Goal: Transaction & Acquisition: Purchase product/service

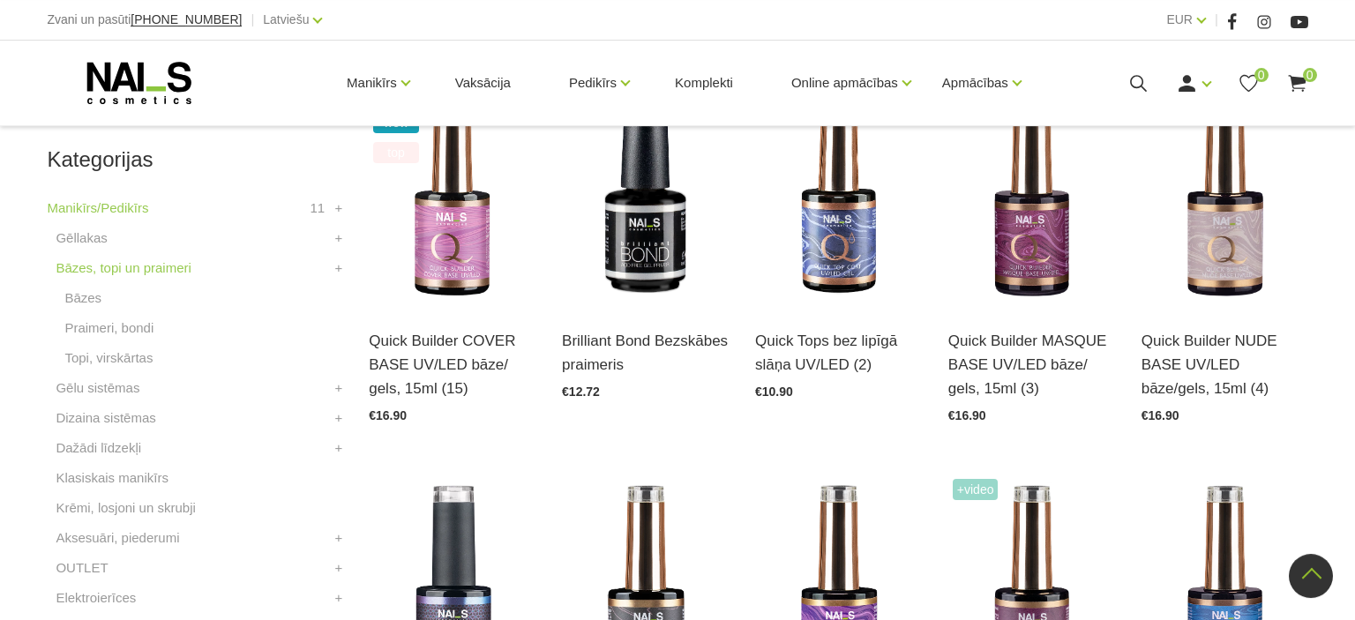
scroll to position [466, 0]
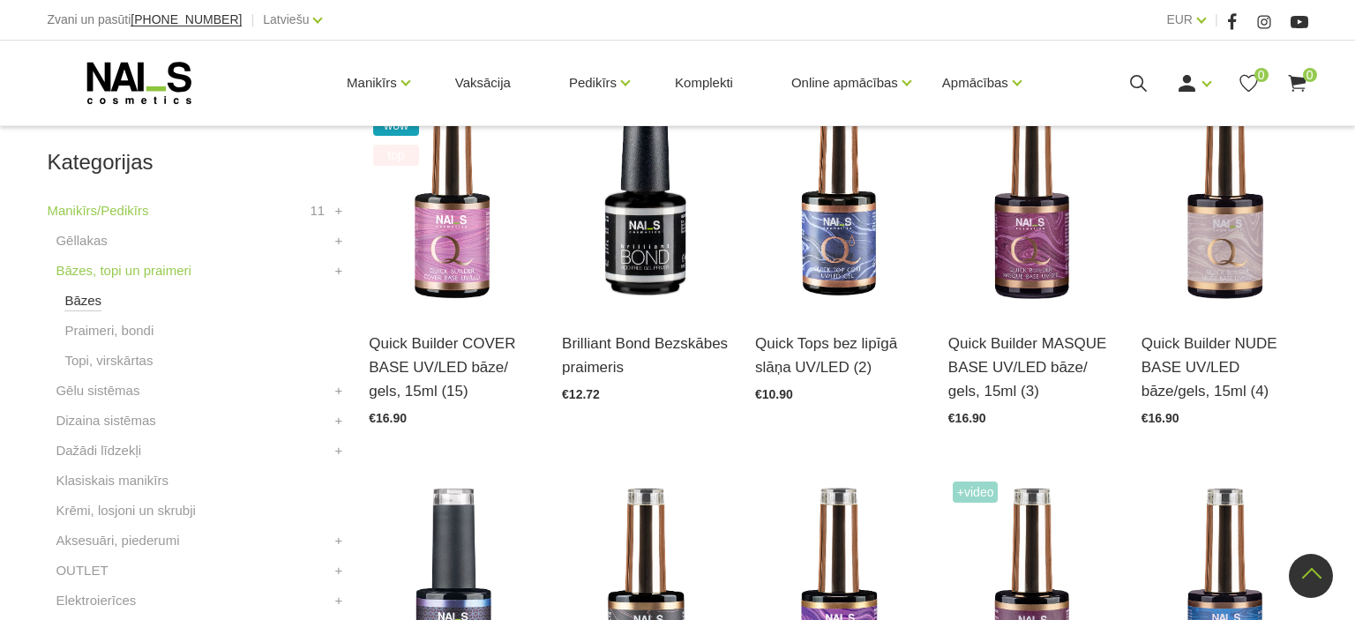
click at [81, 304] on link "Bāzes" at bounding box center [82, 300] width 37 height 21
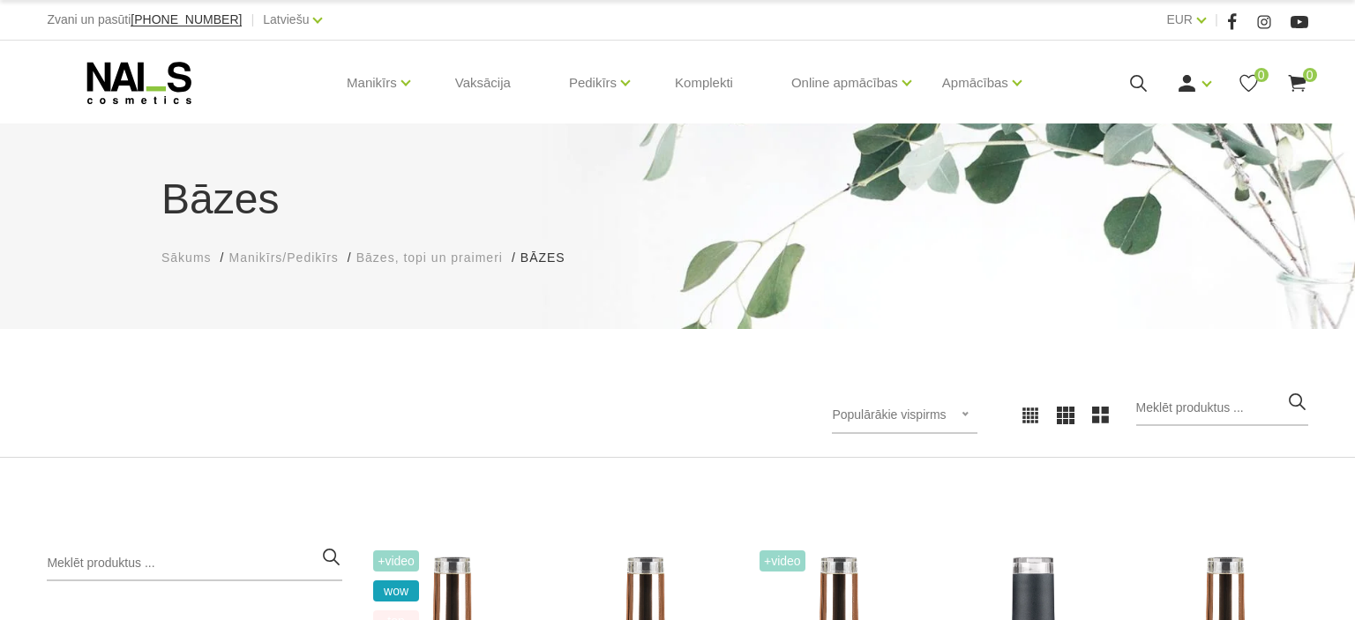
click at [972, 418] on div "Populārākie vispirms Populārākie vispirms Jaunumi Lētākais vispirms Dārgākais v…" at bounding box center [904, 415] width 145 height 37
click at [939, 522] on li "Lētākais vispirms" at bounding box center [924, 529] width 166 height 35
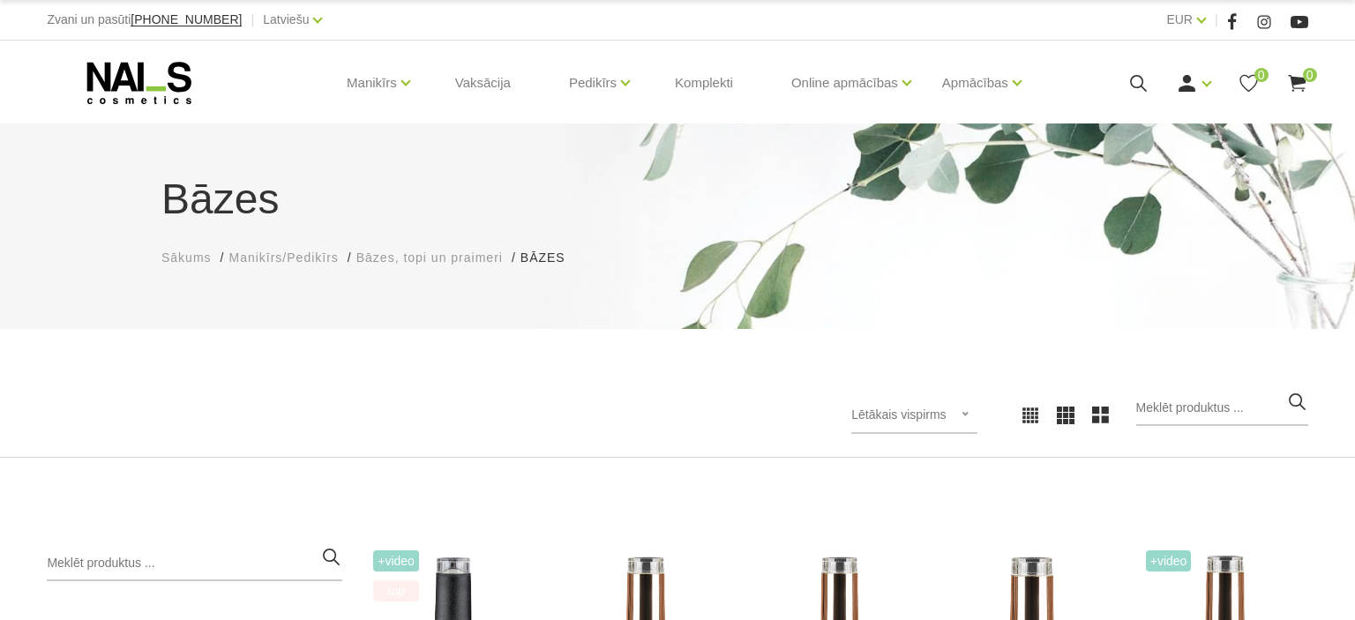
scroll to position [372, 0]
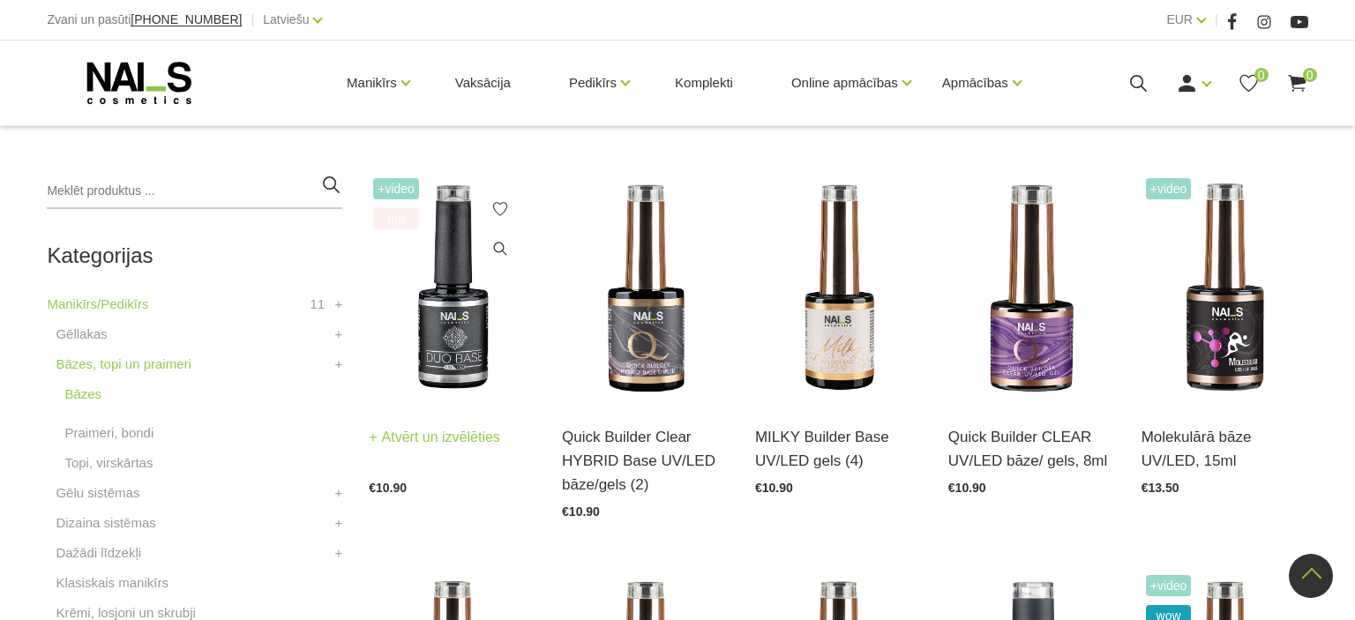
click at [434, 436] on link "Atvērt un izvēlēties" at bounding box center [434, 437] width 131 height 25
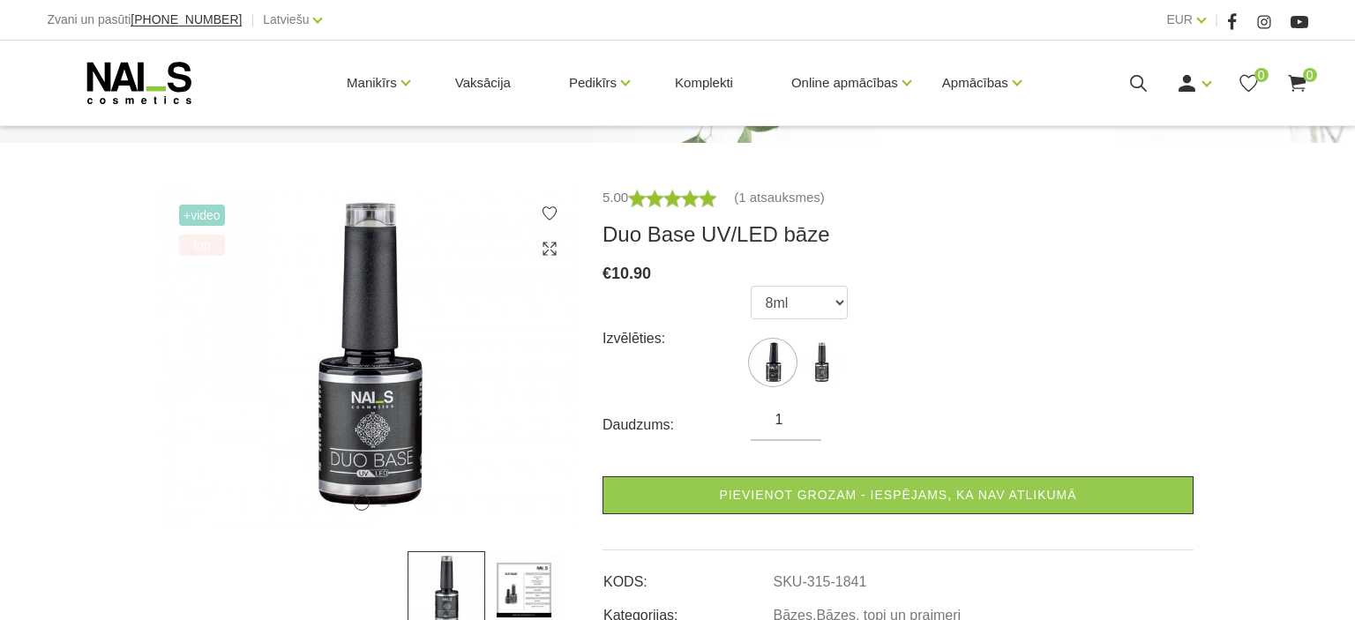
scroll to position [279, 0]
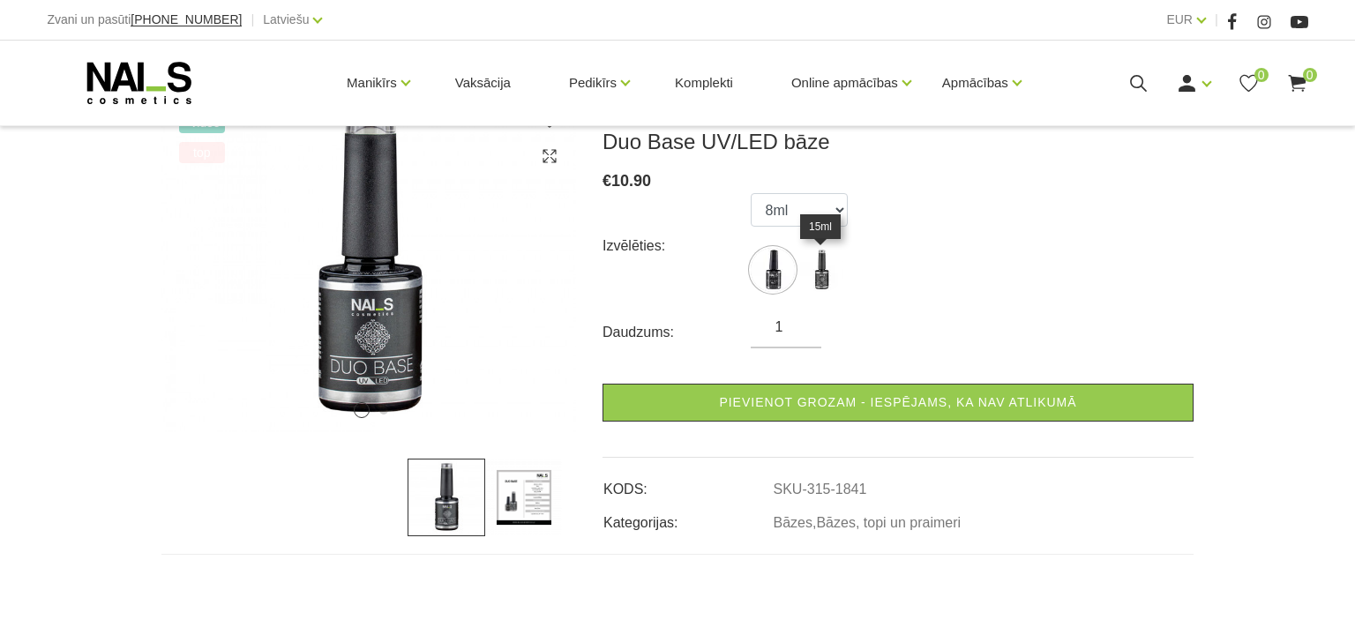
click at [825, 283] on img at bounding box center [821, 270] width 44 height 44
select select "1840"
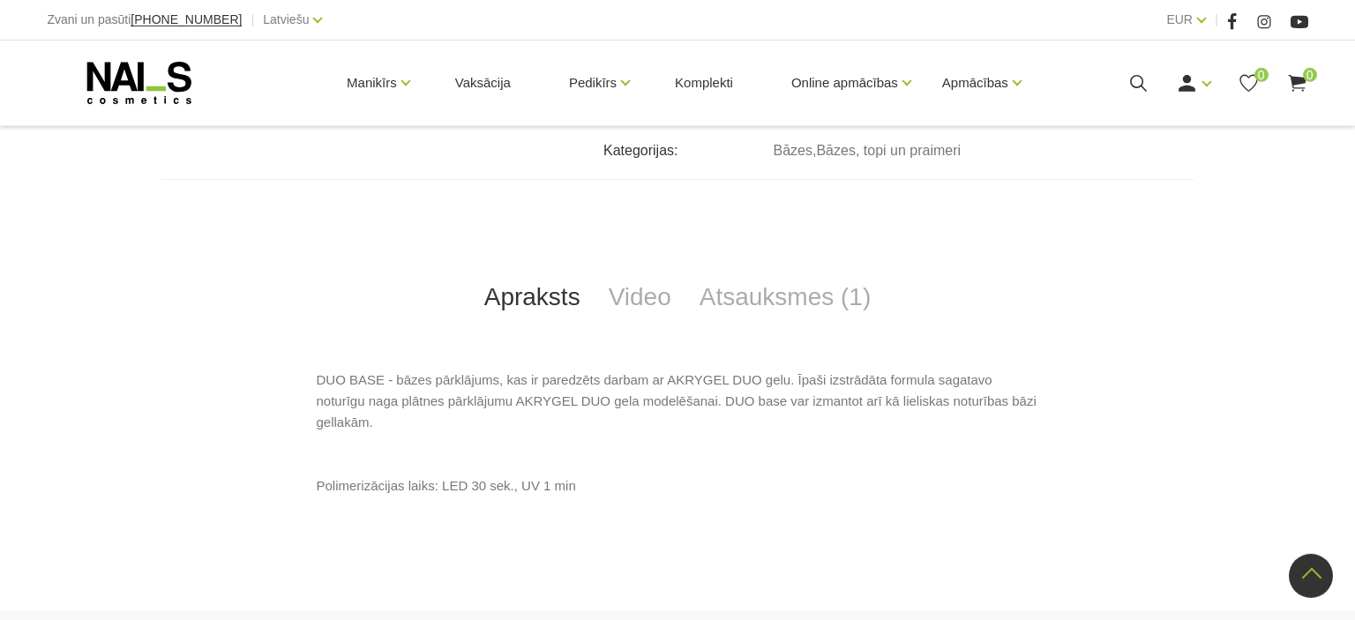
scroll to position [652, 0]
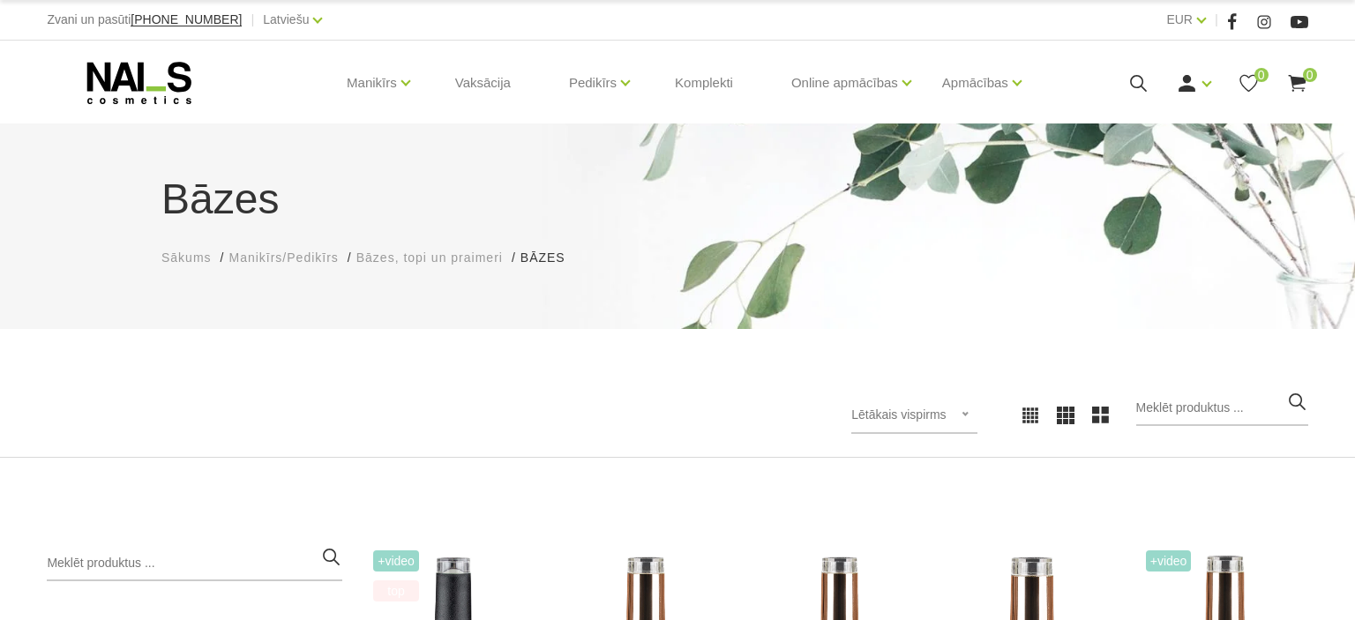
scroll to position [372, 0]
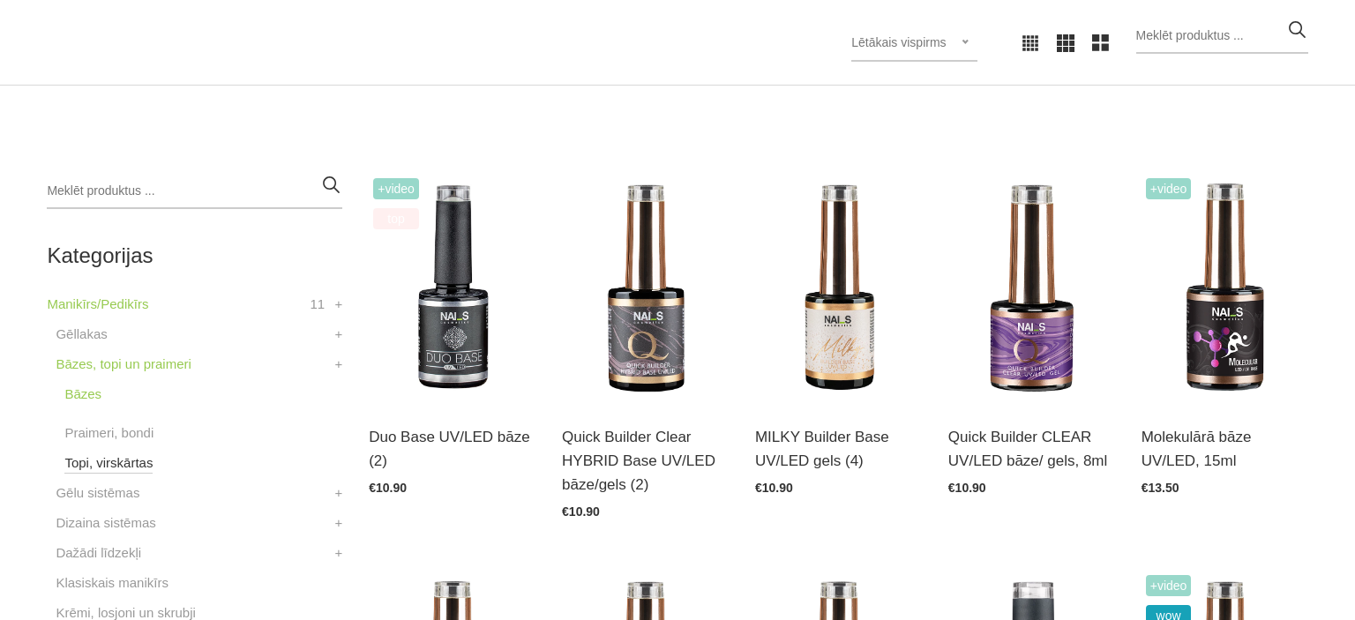
click at [87, 460] on link "Topi, virskārtas" at bounding box center [108, 463] width 88 height 21
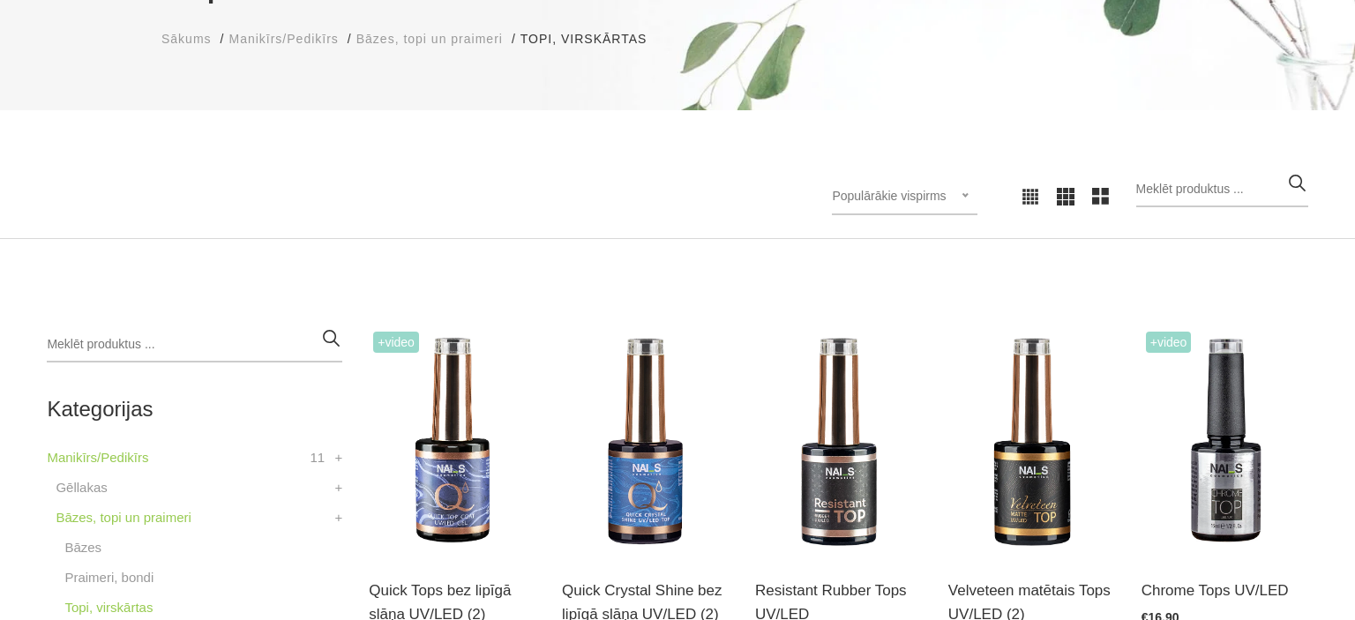
scroll to position [372, 0]
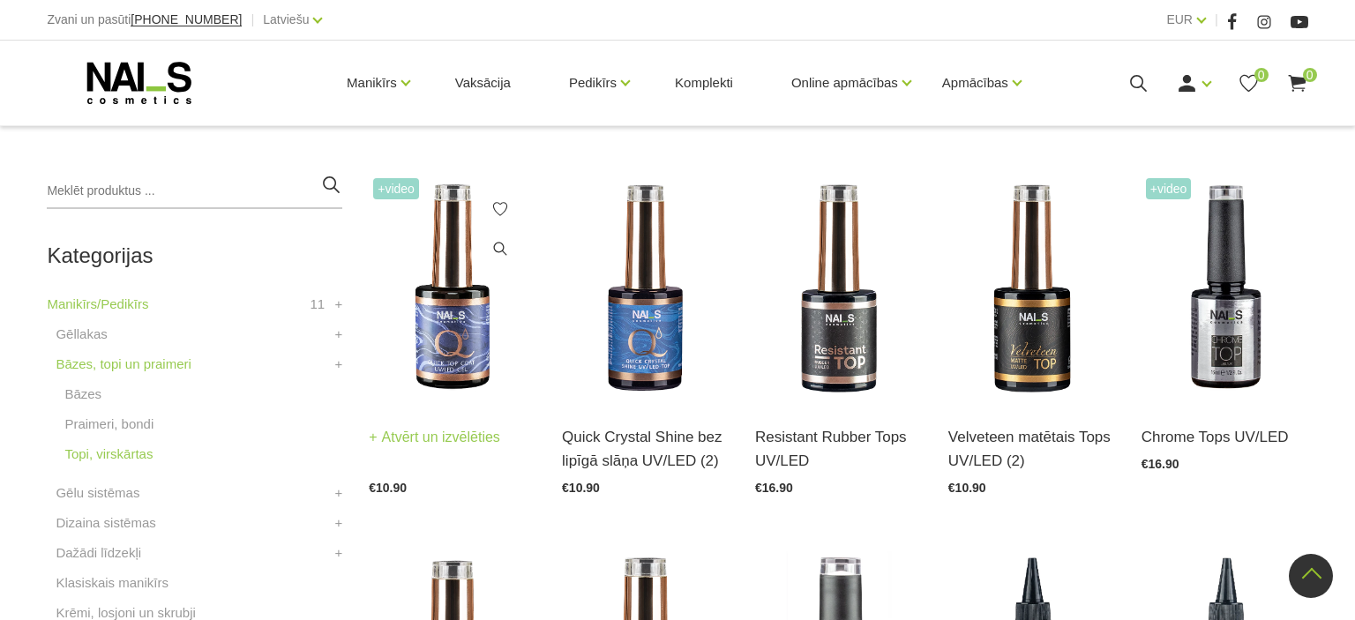
click at [450, 381] on img at bounding box center [452, 288] width 167 height 229
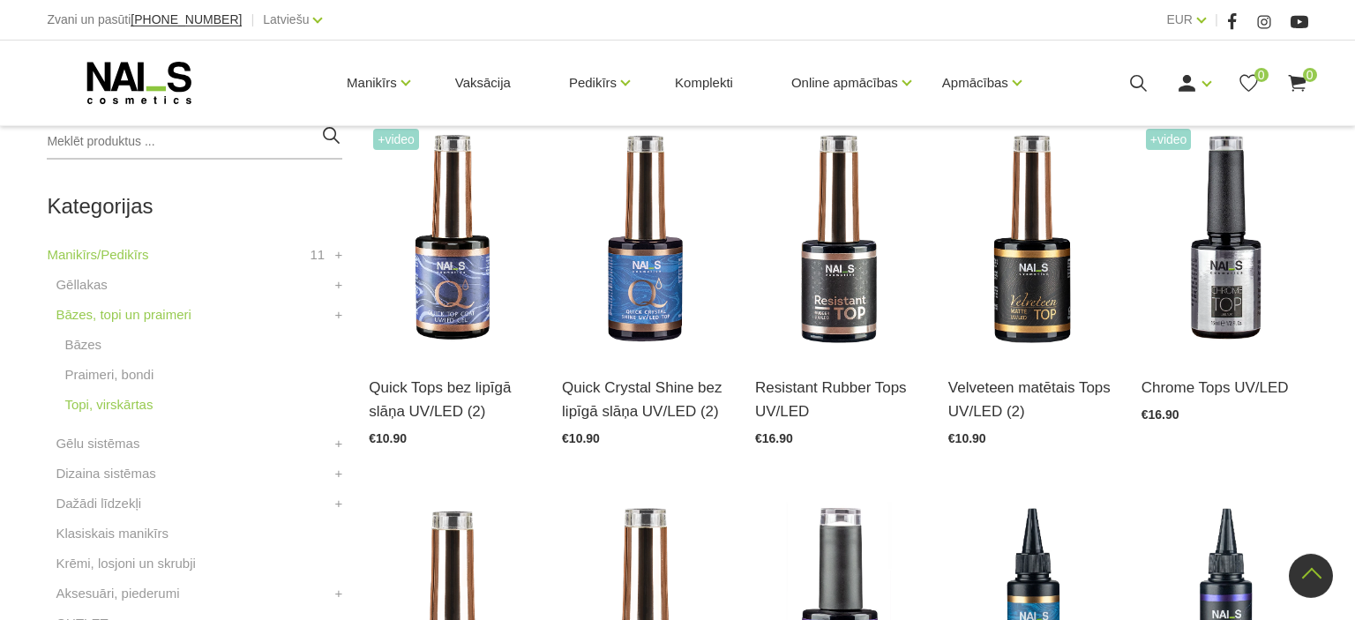
scroll to position [466, 0]
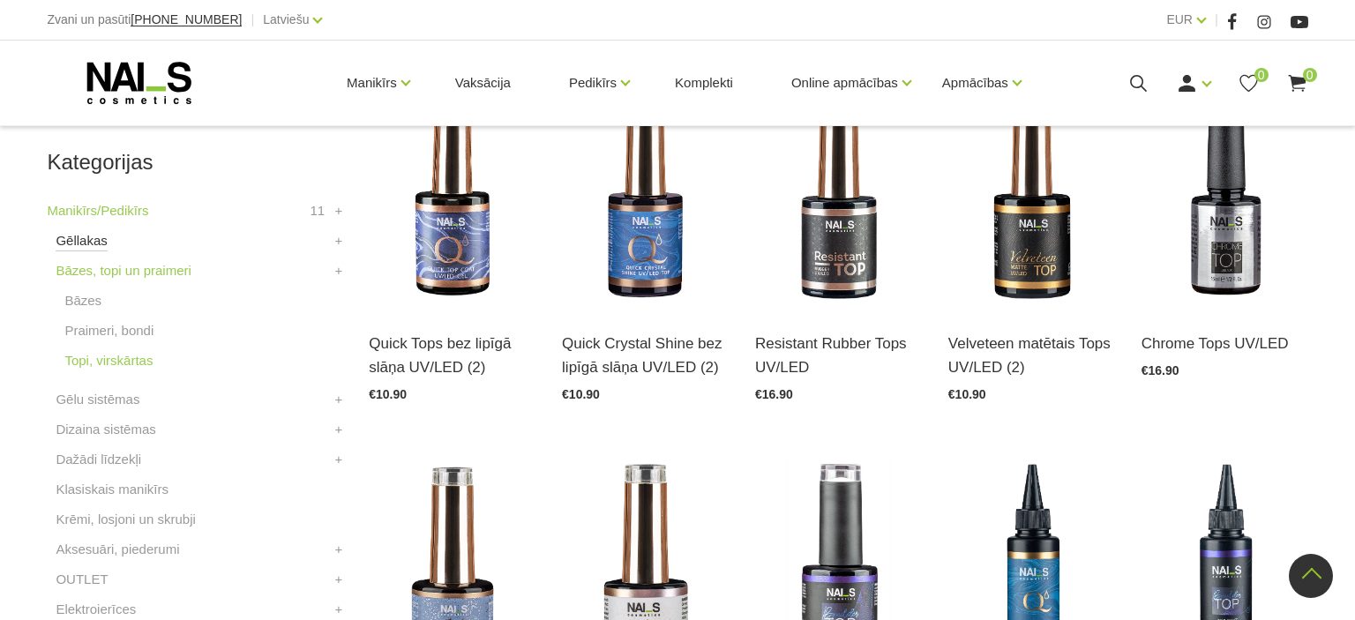
click at [79, 238] on link "Gēllakas" at bounding box center [81, 240] width 51 height 21
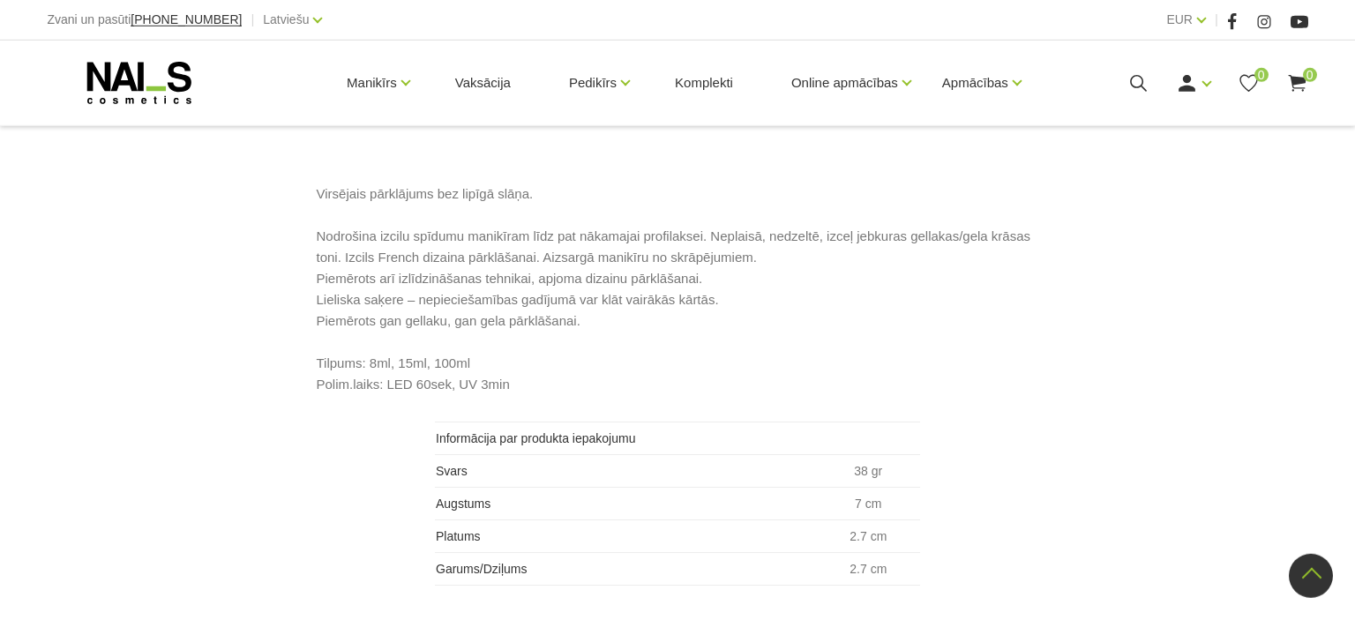
scroll to position [838, 0]
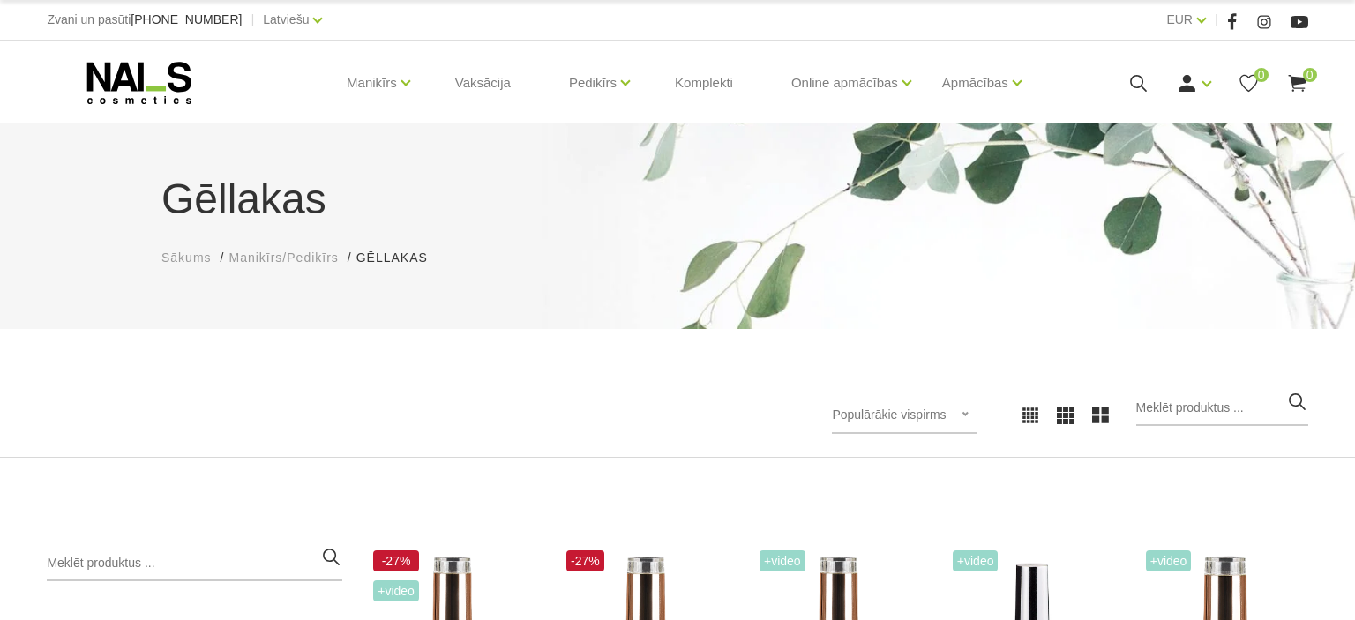
scroll to position [279, 0]
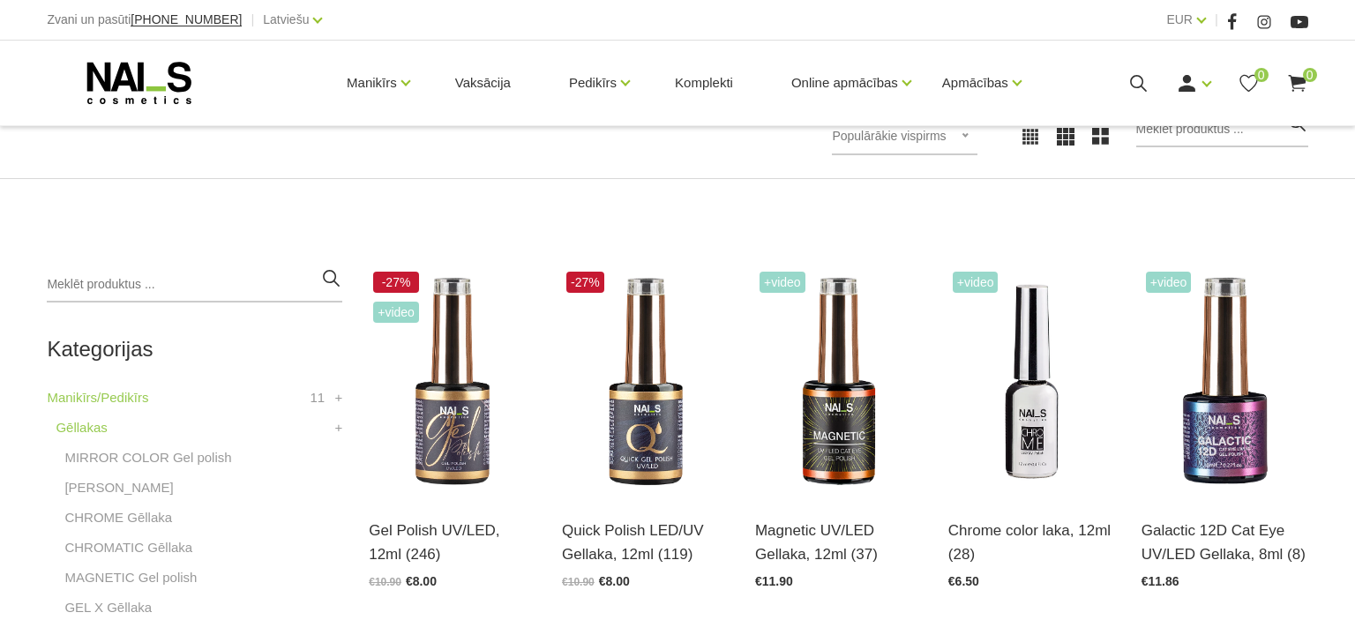
click at [976, 139] on div "Populārākie vispirms Populārākie vispirms Jaunumi Lētākais vispirms Dārgākais v…" at bounding box center [904, 136] width 145 height 37
click at [913, 244] on li "Lētākais vispirms" at bounding box center [924, 250] width 166 height 35
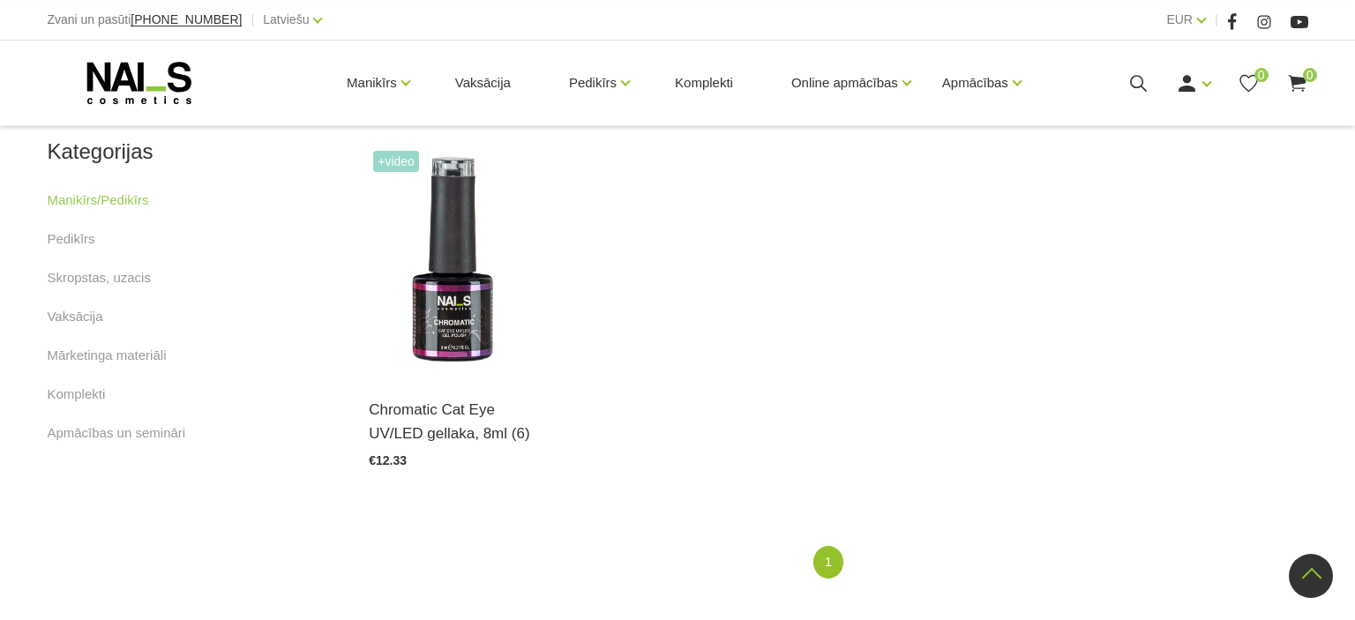
scroll to position [1118, 0]
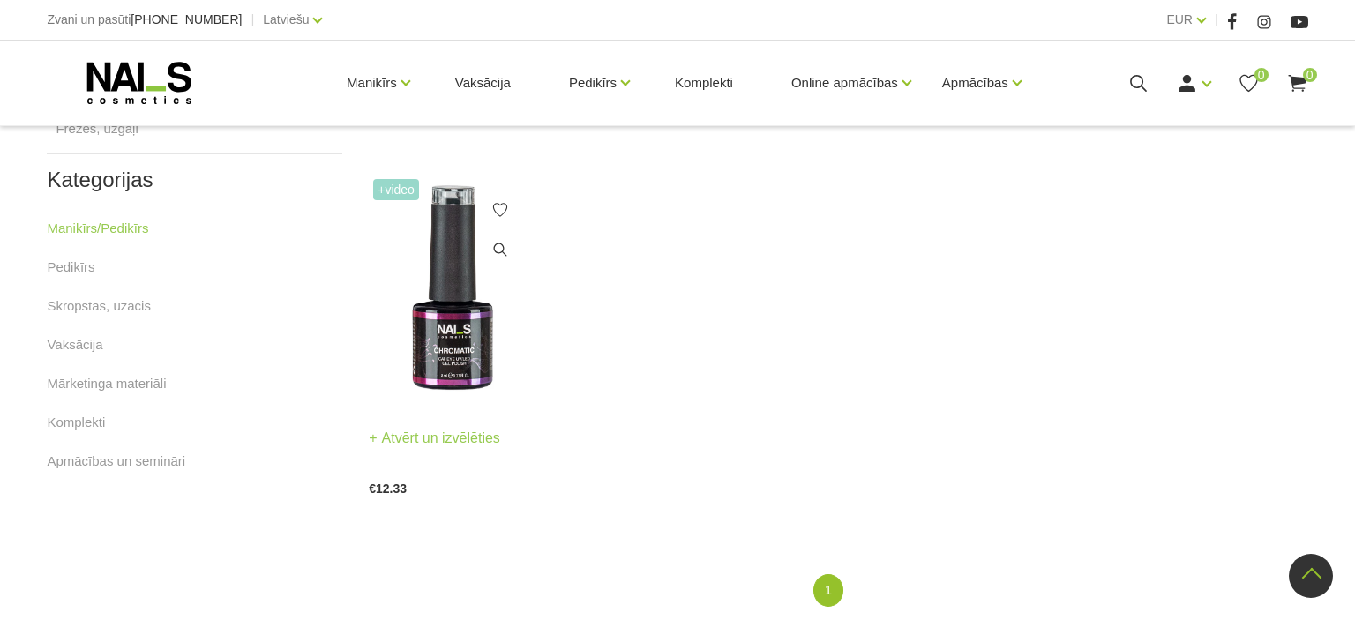
click at [445, 339] on img at bounding box center [452, 289] width 167 height 229
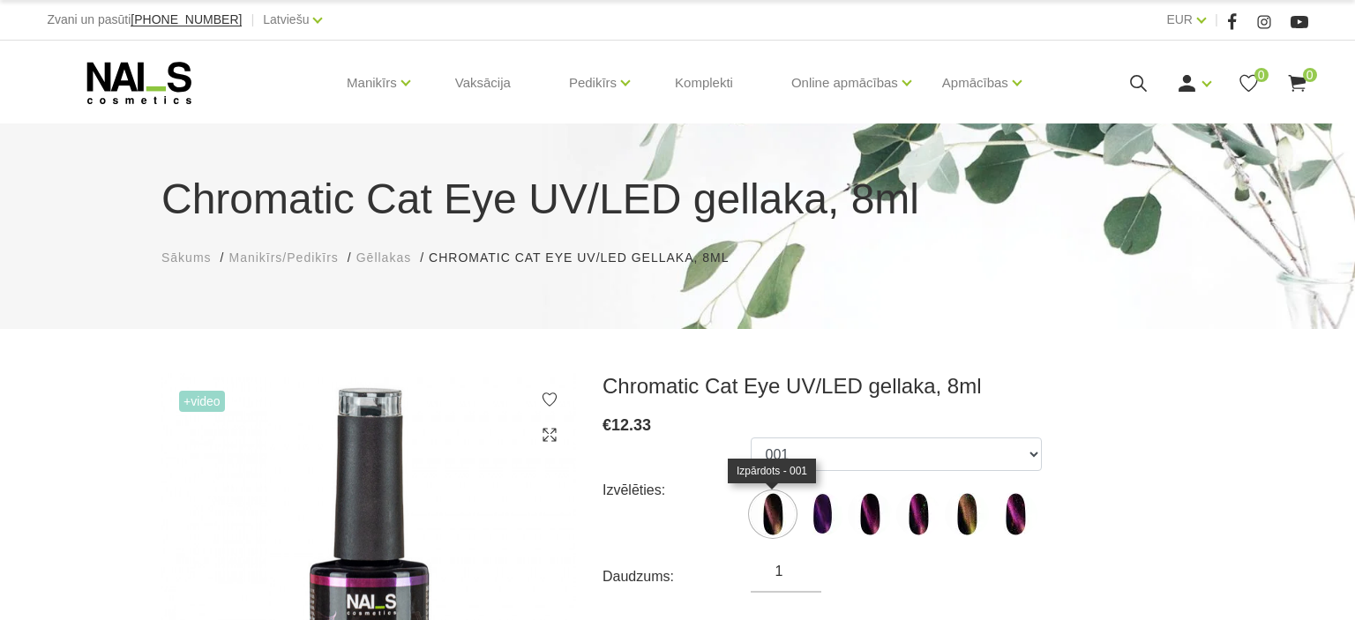
click at [774, 506] on img at bounding box center [773, 514] width 44 height 44
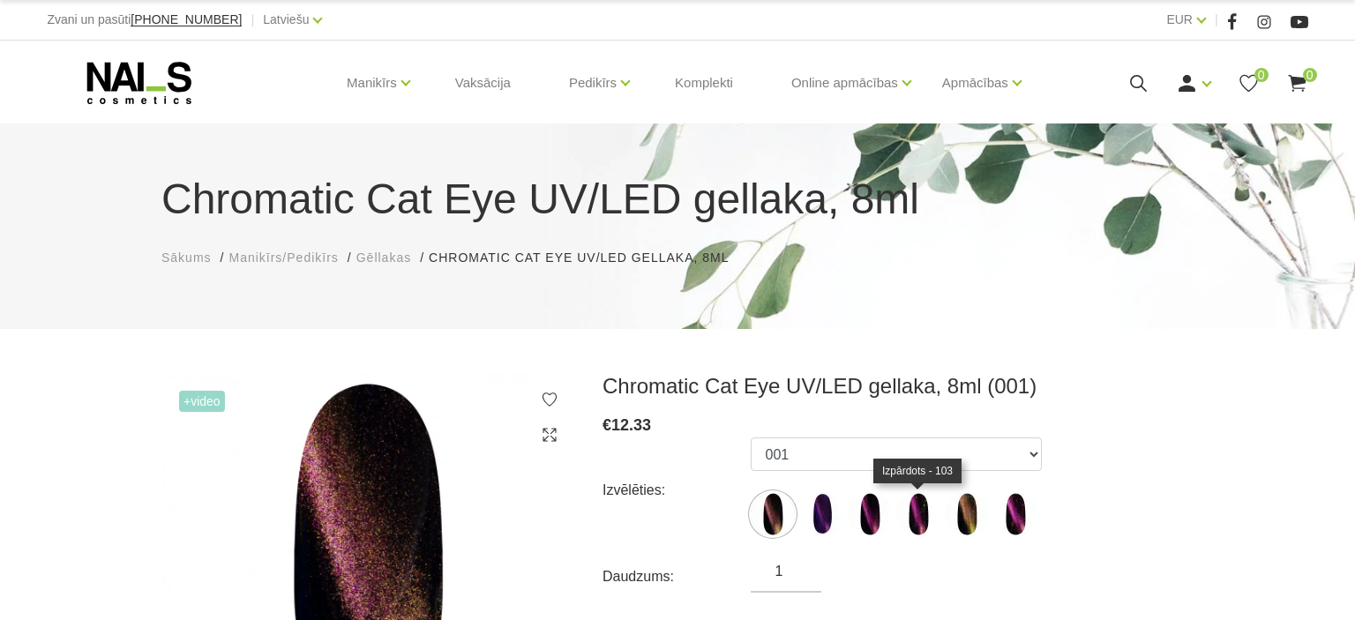
click at [904, 513] on img at bounding box center [918, 514] width 44 height 44
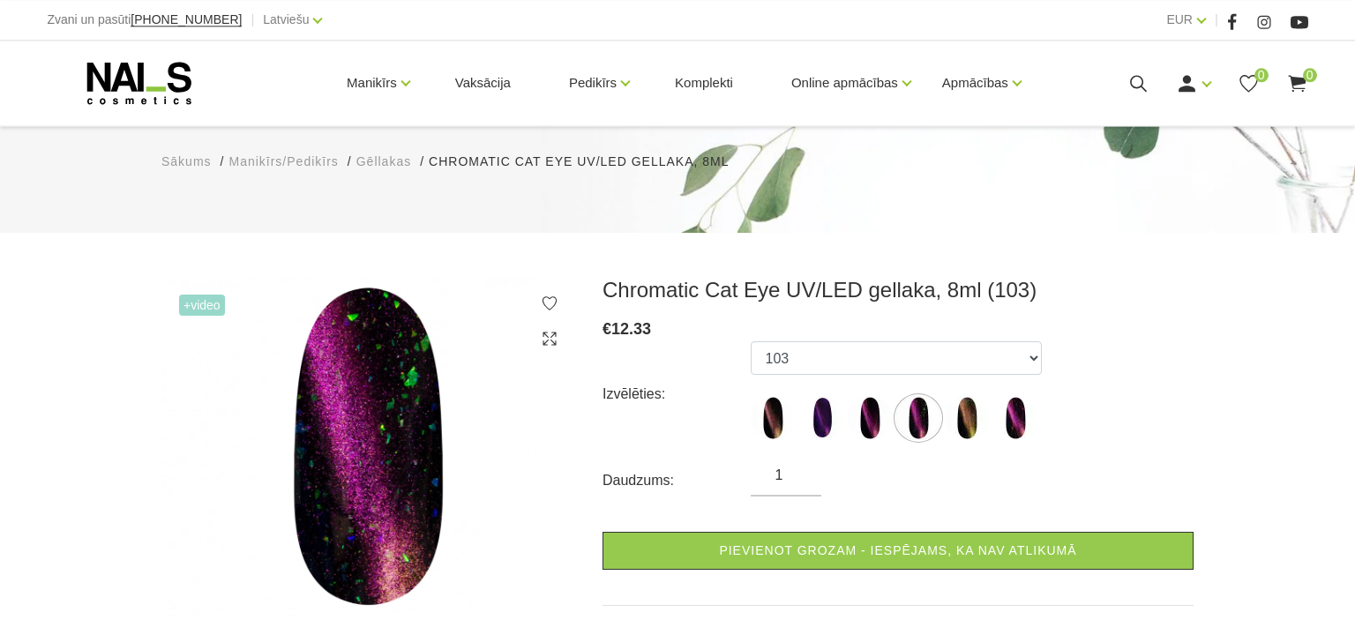
scroll to position [93, 0]
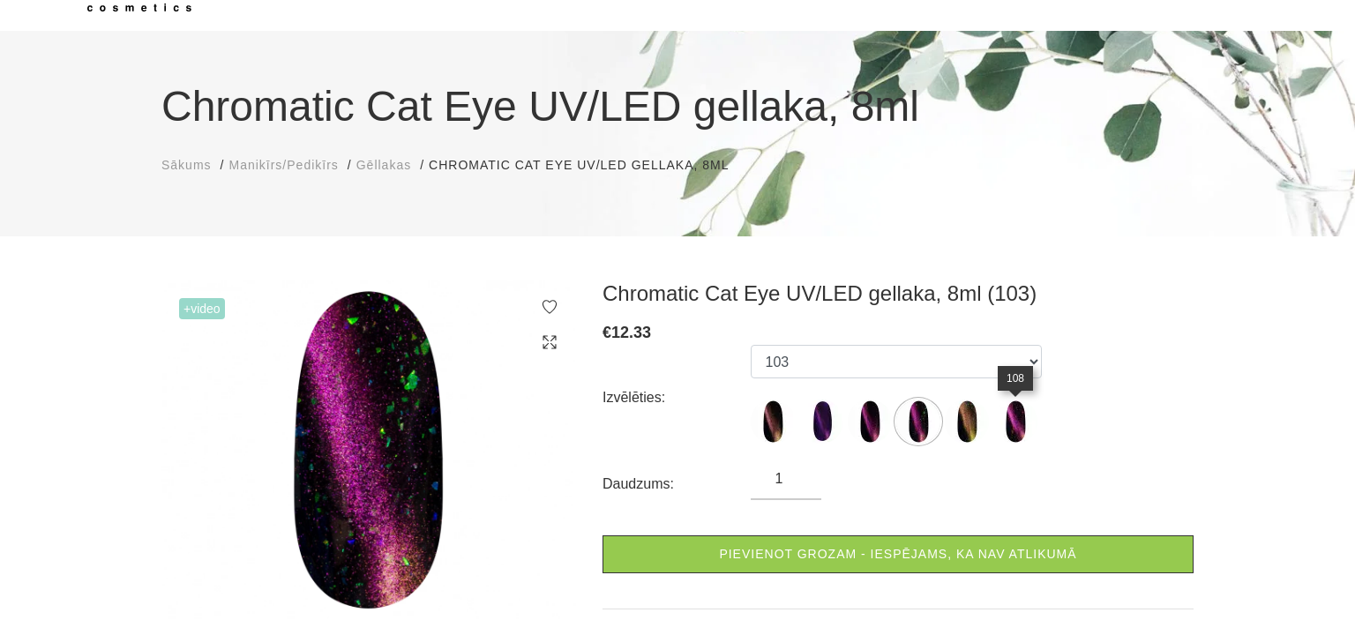
click at [1022, 430] on img at bounding box center [1015, 422] width 44 height 44
select select "1494"
